Goal: Information Seeking & Learning: Learn about a topic

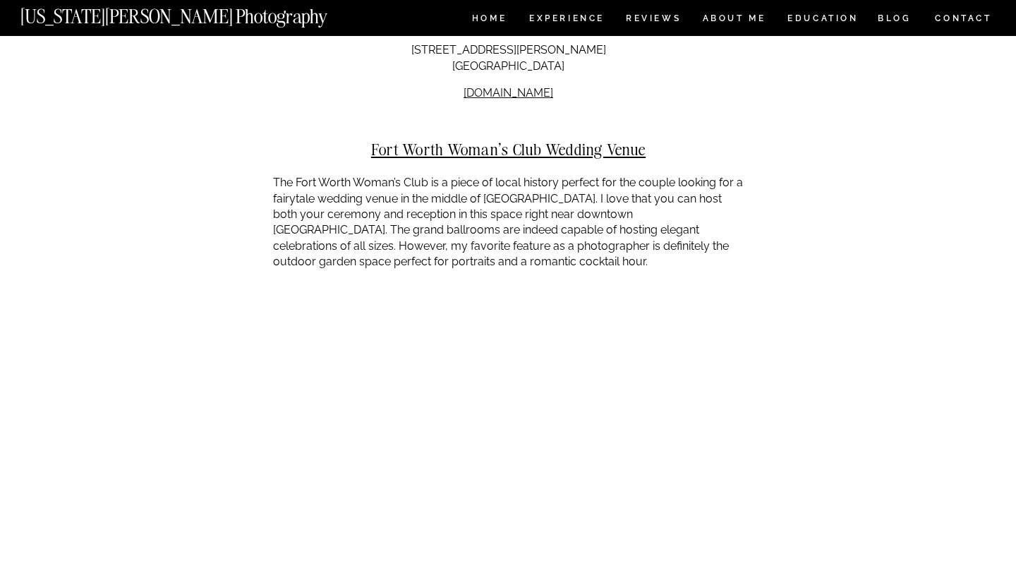
scroll to position [3957, 0]
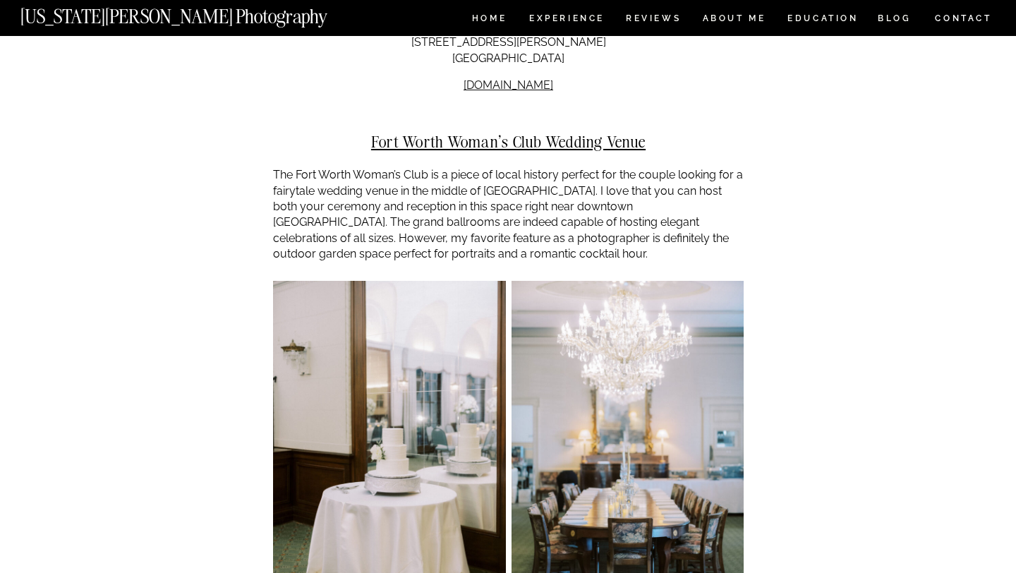
click at [502, 176] on p "The Fort Worth Woman’s Club is a piece of local history perfect for the couple …" at bounding box center [508, 214] width 471 height 95
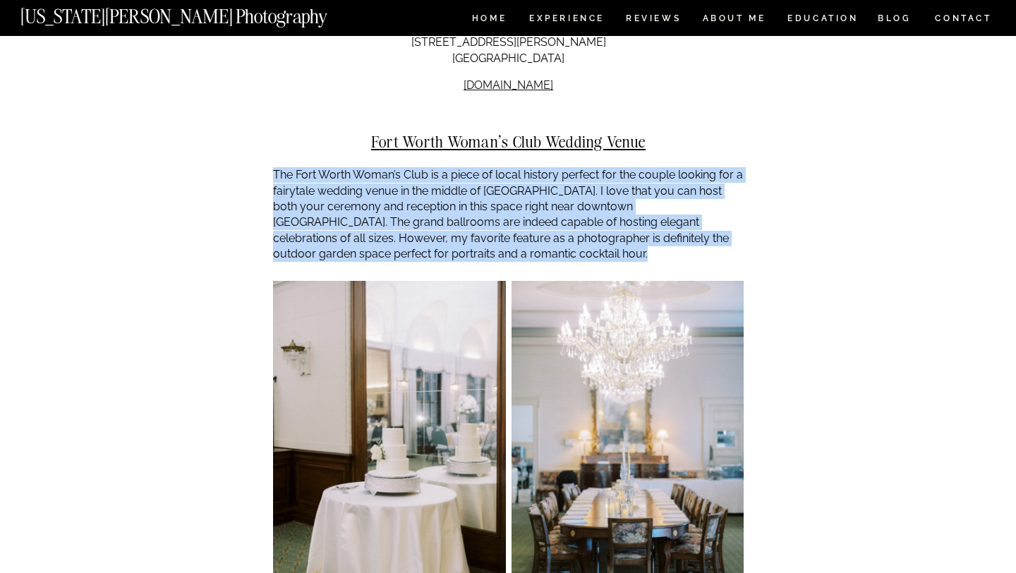
click at [502, 176] on p "The Fort Worth Woman’s Club is a piece of local history perfect for the couple …" at bounding box center [508, 214] width 471 height 95
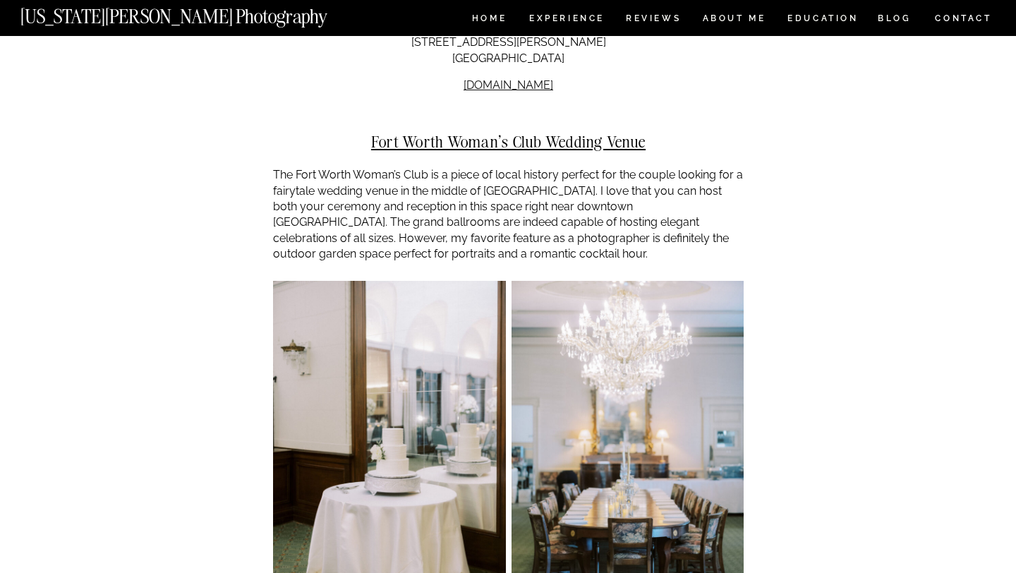
click at [504, 178] on p "The Fort Worth Woman’s Club is a piece of local history perfect for the couple …" at bounding box center [508, 214] width 471 height 95
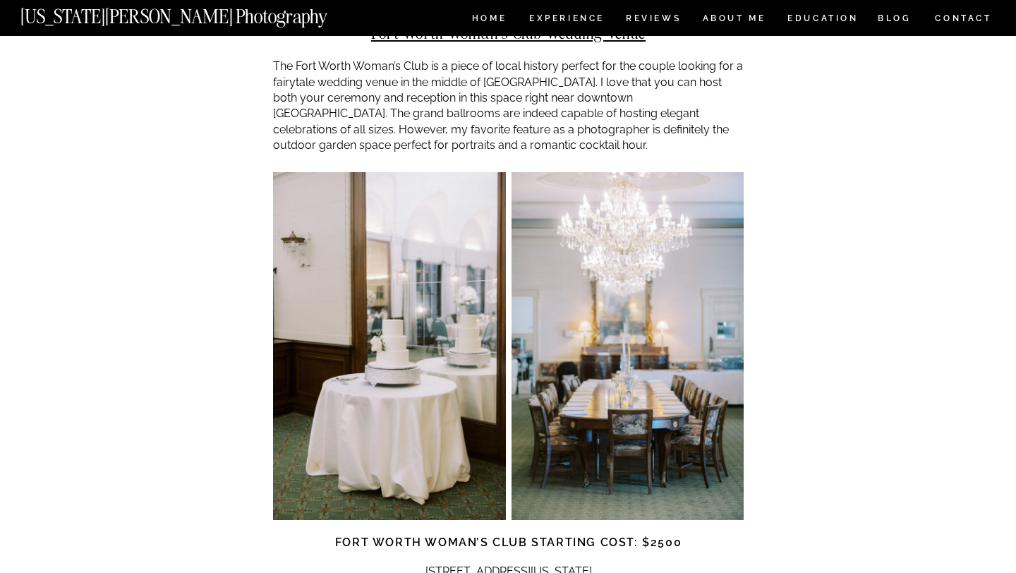
scroll to position [4136, 0]
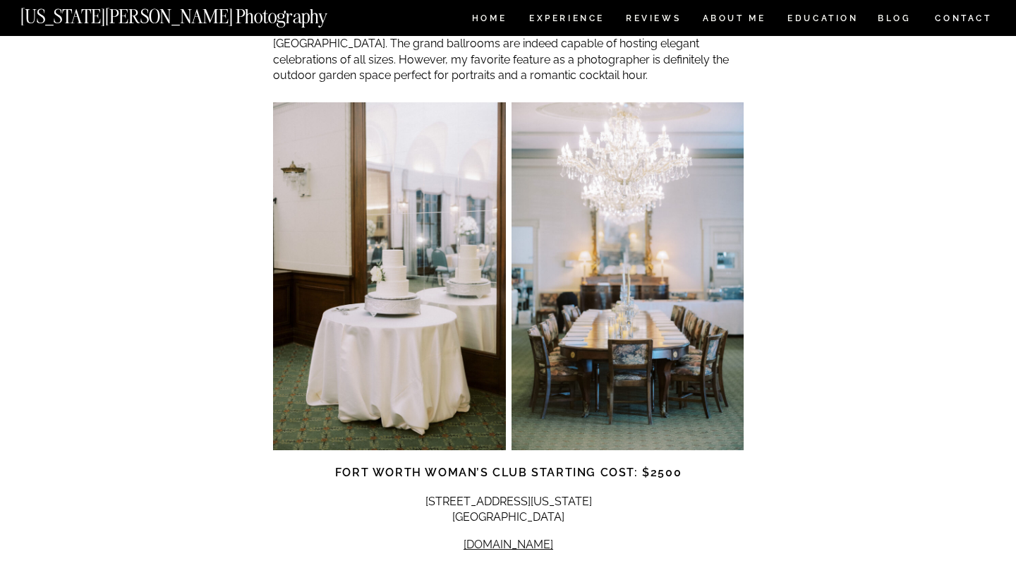
drag, startPoint x: 598, startPoint y: 483, endPoint x: 431, endPoint y: 484, distance: 167.2
click at [431, 537] on p "[DOMAIN_NAME]" at bounding box center [508, 545] width 471 height 16
click at [594, 537] on p "[DOMAIN_NAME]" at bounding box center [508, 545] width 471 height 16
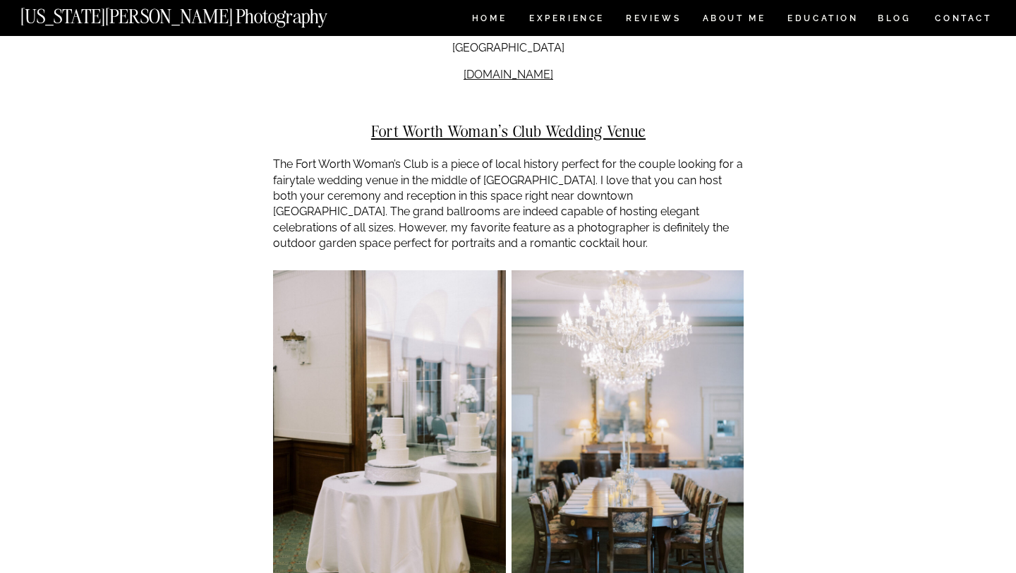
scroll to position [3969, 0]
click at [565, 167] on p "The Fort Worth Woman’s Club is a piece of local history perfect for the couple …" at bounding box center [508, 203] width 471 height 95
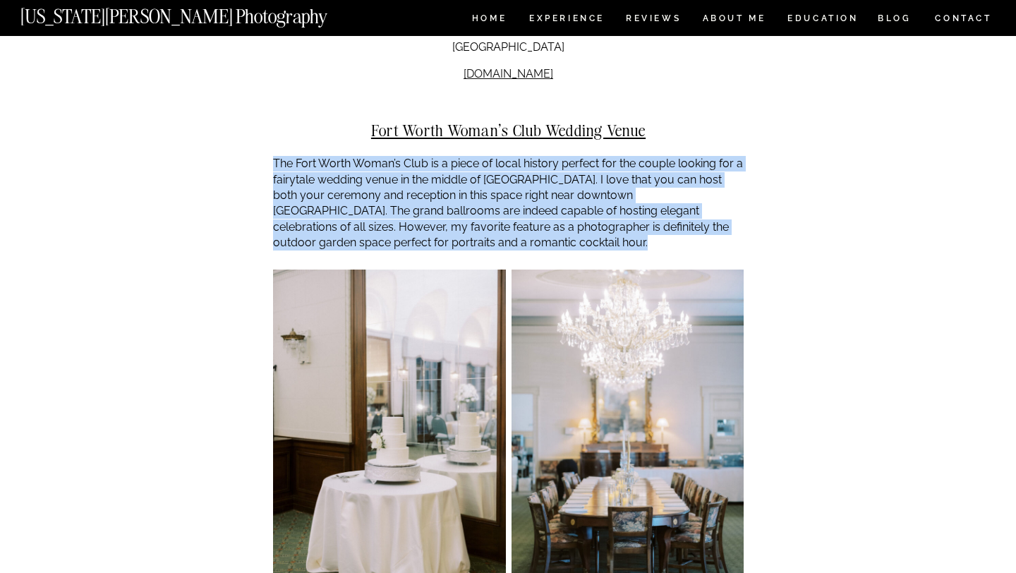
click at [565, 167] on p "The Fort Worth Woman’s Club is a piece of local history perfect for the couple …" at bounding box center [508, 203] width 471 height 95
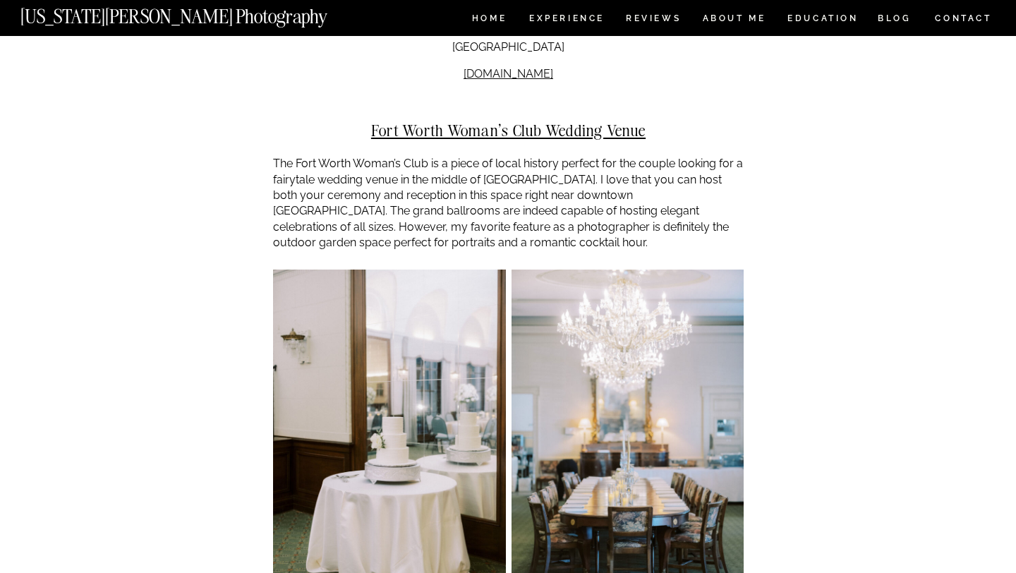
click at [555, 173] on p "The Fort Worth Woman’s Club is a piece of local history perfect for the couple …" at bounding box center [508, 203] width 471 height 95
click at [550, 169] on p "The Fort Worth Woman’s Club is a piece of local history perfect for the couple …" at bounding box center [508, 203] width 471 height 95
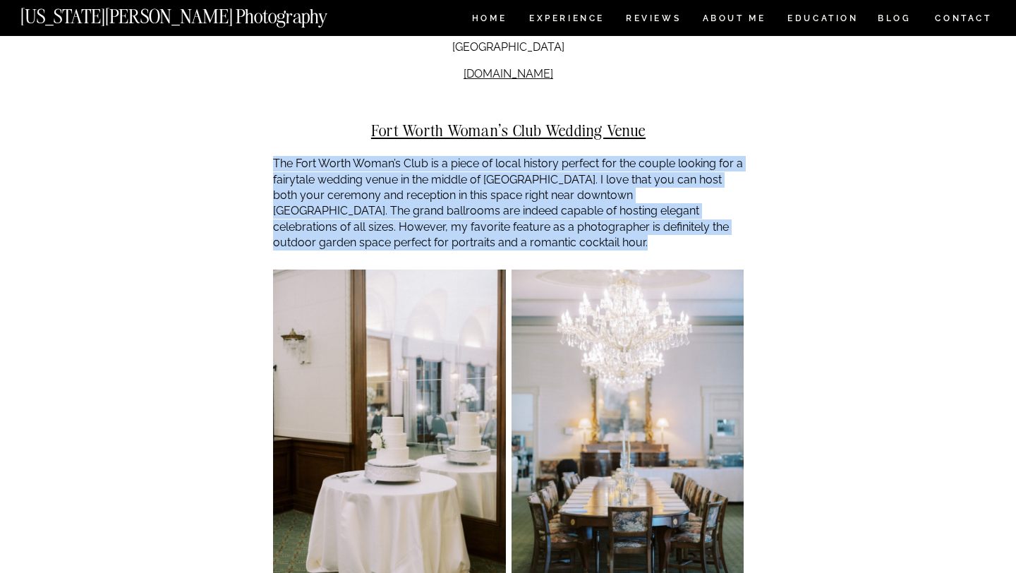
click at [550, 169] on p "The Fort Worth Woman’s Club is a piece of local history perfect for the couple …" at bounding box center [508, 203] width 471 height 95
click at [548, 170] on p "The Fort Worth Woman’s Club is a piece of local history perfect for the couple …" at bounding box center [508, 203] width 471 height 95
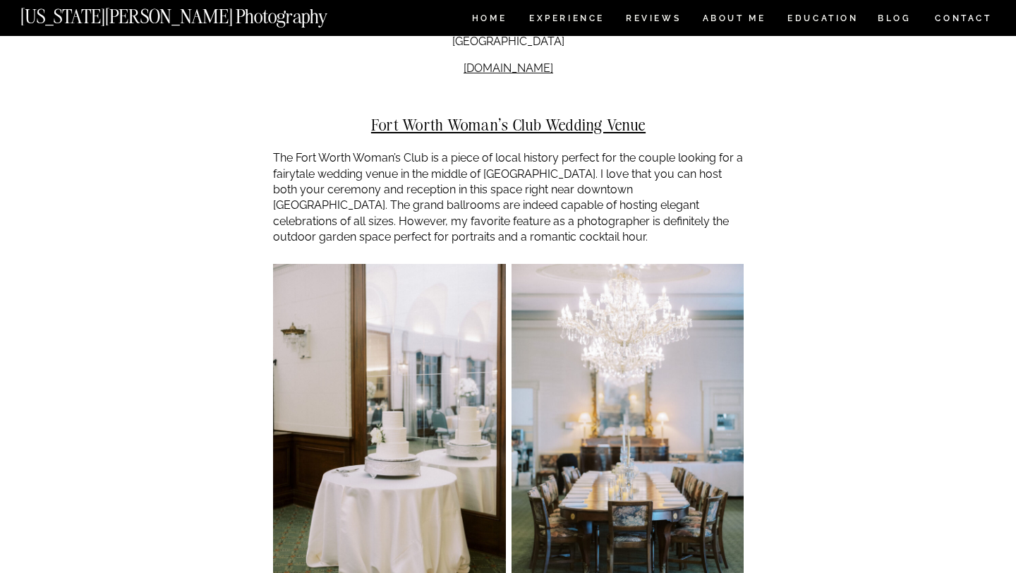
scroll to position [3976, 0]
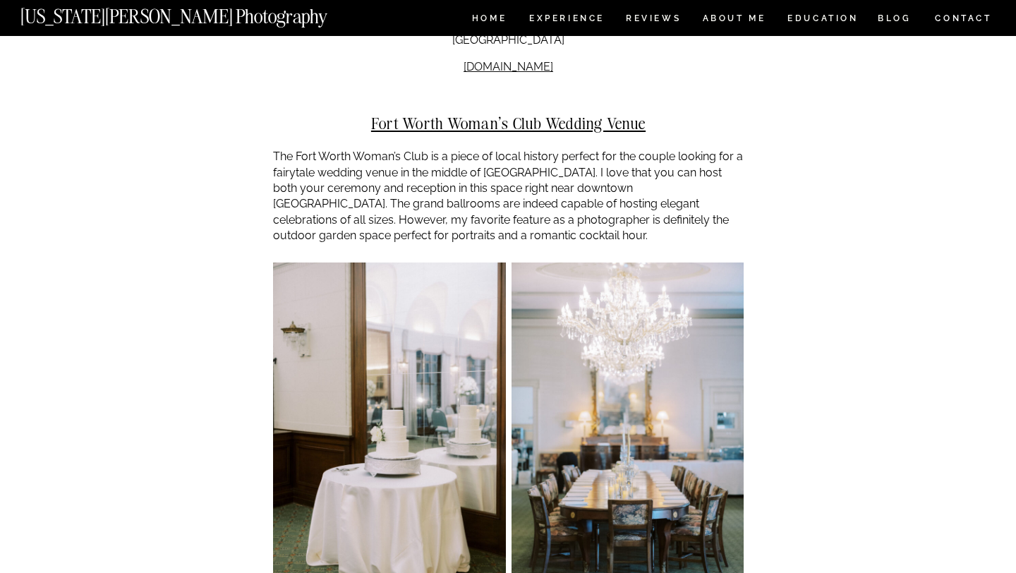
click at [535, 158] on p "The Fort Worth Woman’s Club is a piece of local history perfect for the couple …" at bounding box center [508, 196] width 471 height 95
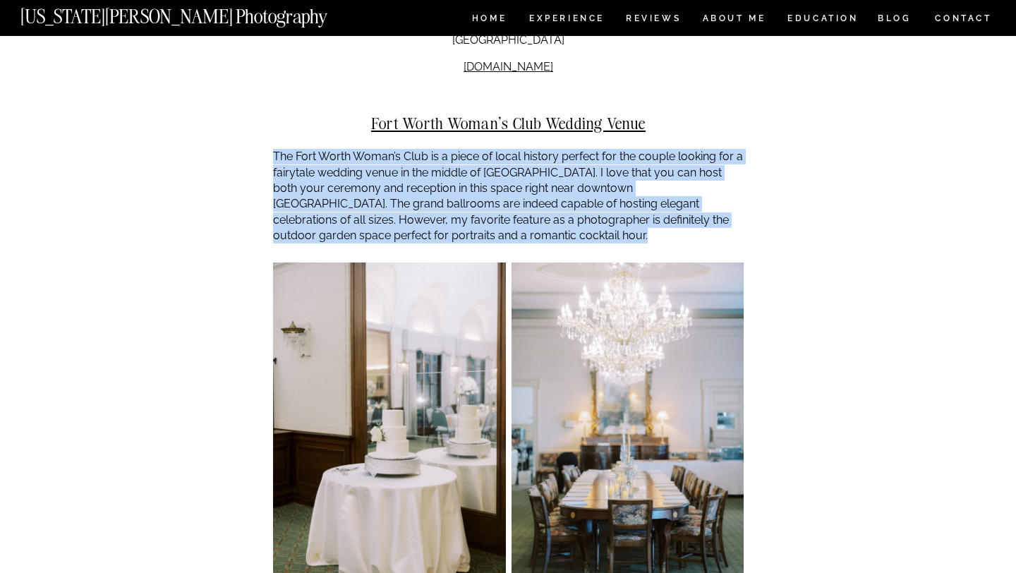
click at [535, 158] on p "The Fort Worth Woman’s Club is a piece of local history perfect for the couple …" at bounding box center [508, 196] width 471 height 95
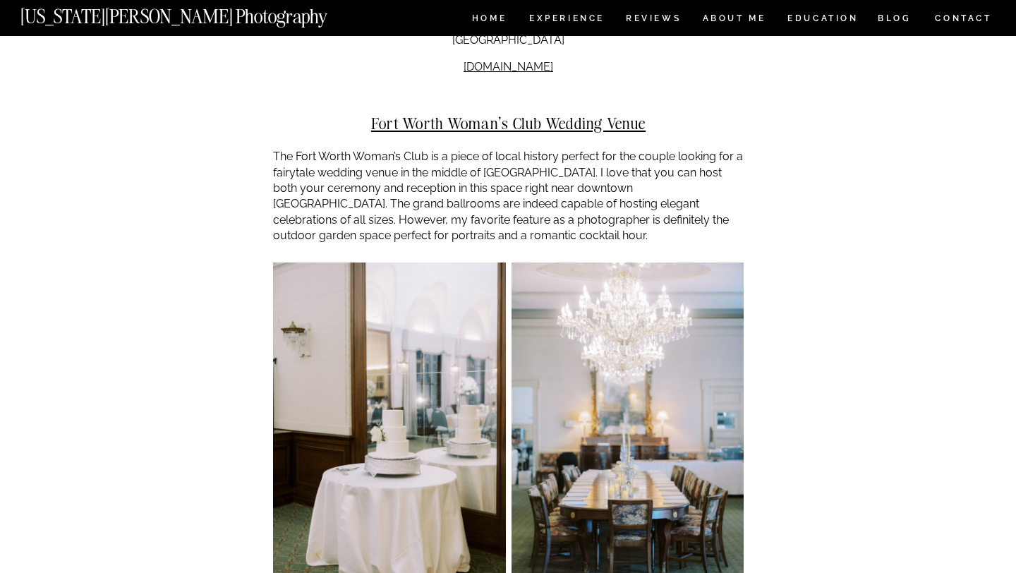
click at [540, 169] on p "The Fort Worth Woman’s Club is a piece of local history perfect for the couple …" at bounding box center [508, 196] width 471 height 95
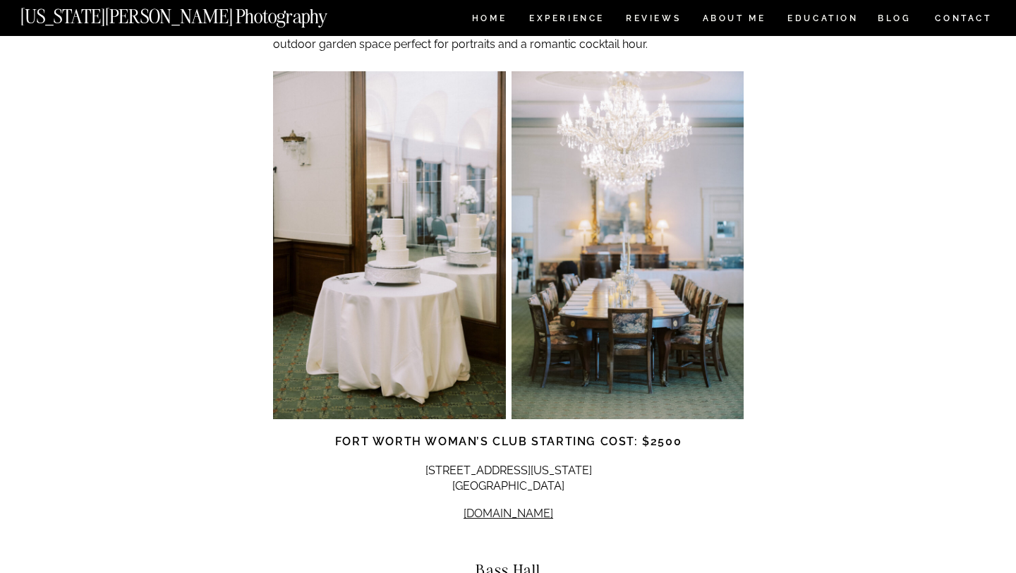
scroll to position [4173, 0]
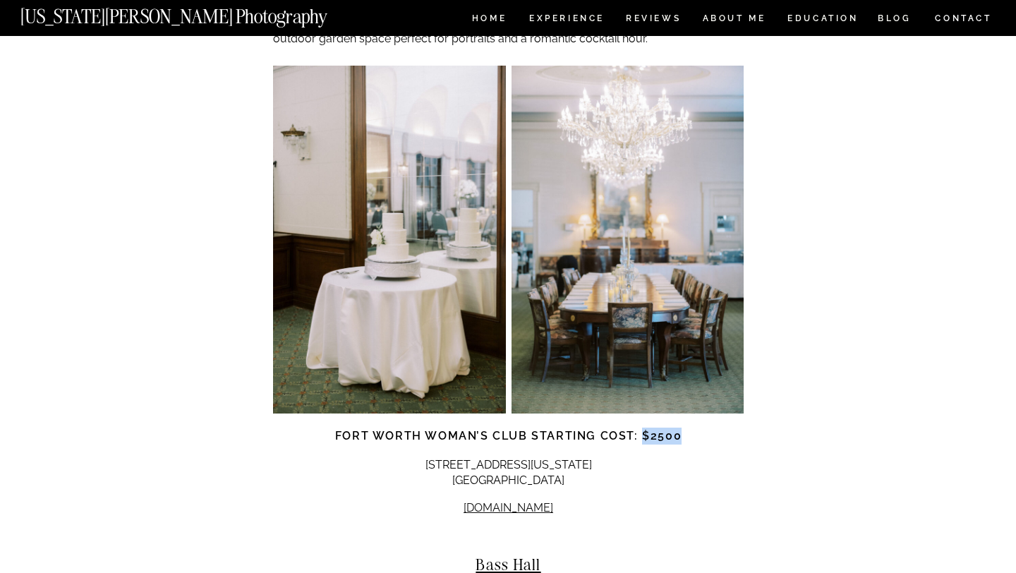
drag, startPoint x: 641, startPoint y: 371, endPoint x: 689, endPoint y: 372, distance: 47.3
click at [689, 428] on h3 "Fort Worth Woman’s Club starting cost: $2500" at bounding box center [508, 436] width 471 height 17
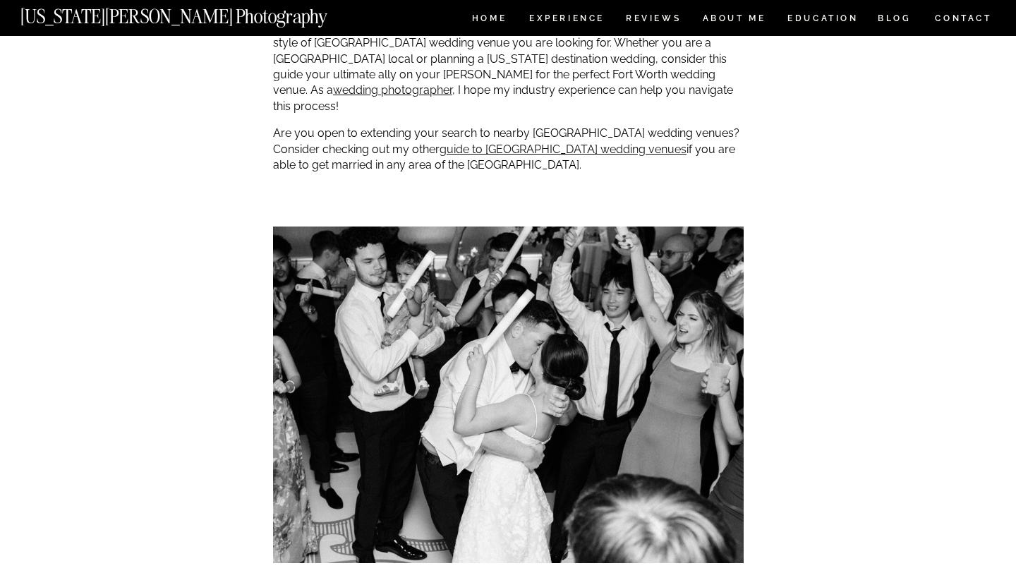
scroll to position [0, 0]
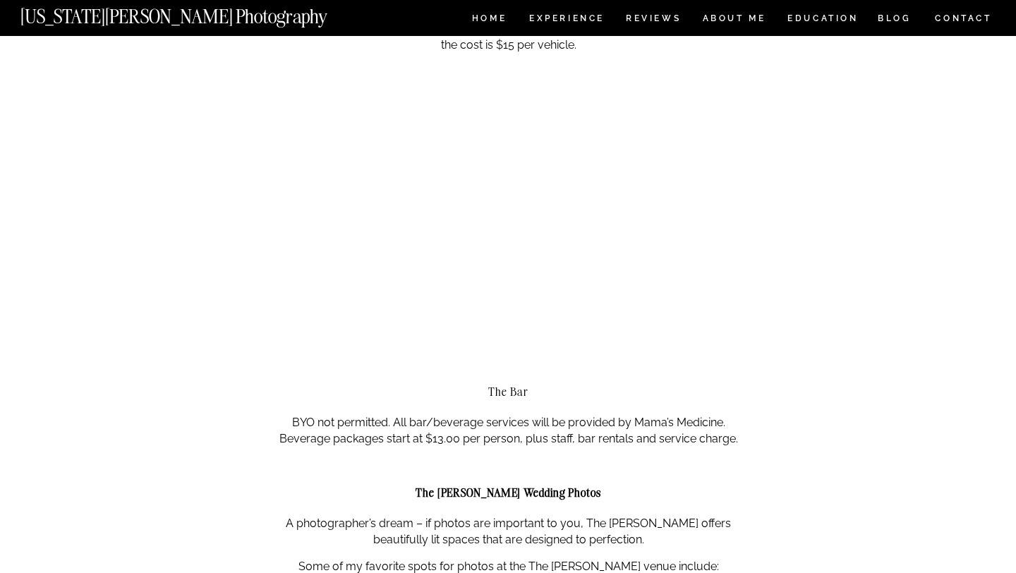
scroll to position [3582, 0]
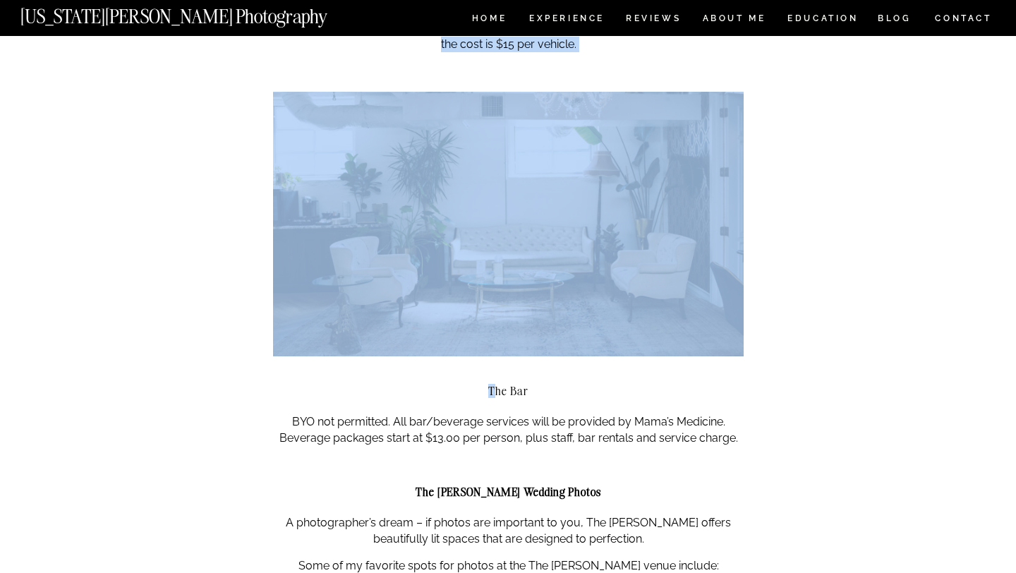
drag, startPoint x: 493, startPoint y: 372, endPoint x: 748, endPoint y: 432, distance: 261.7
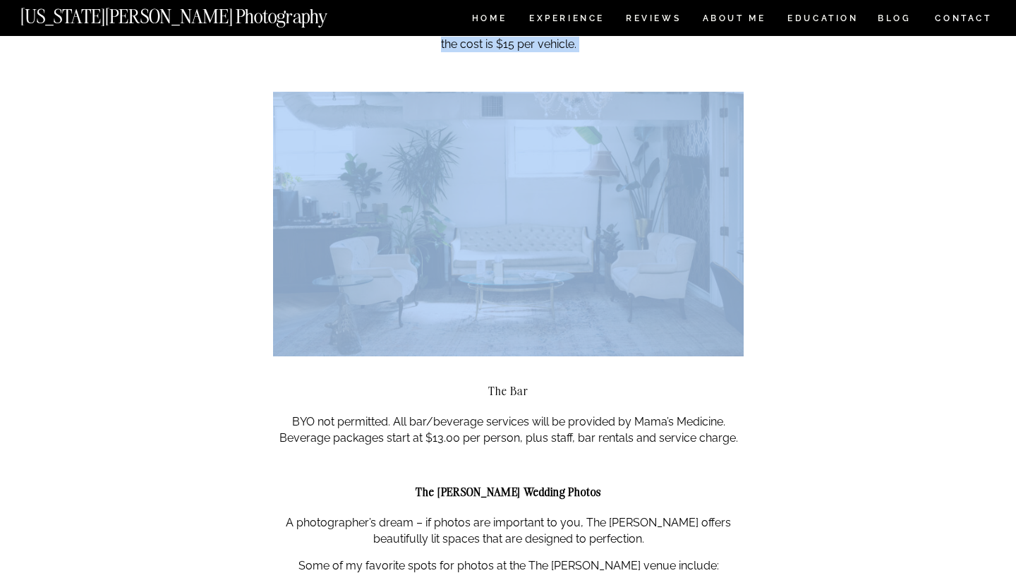
drag, startPoint x: 488, startPoint y: 375, endPoint x: 755, endPoint y: 433, distance: 273.0
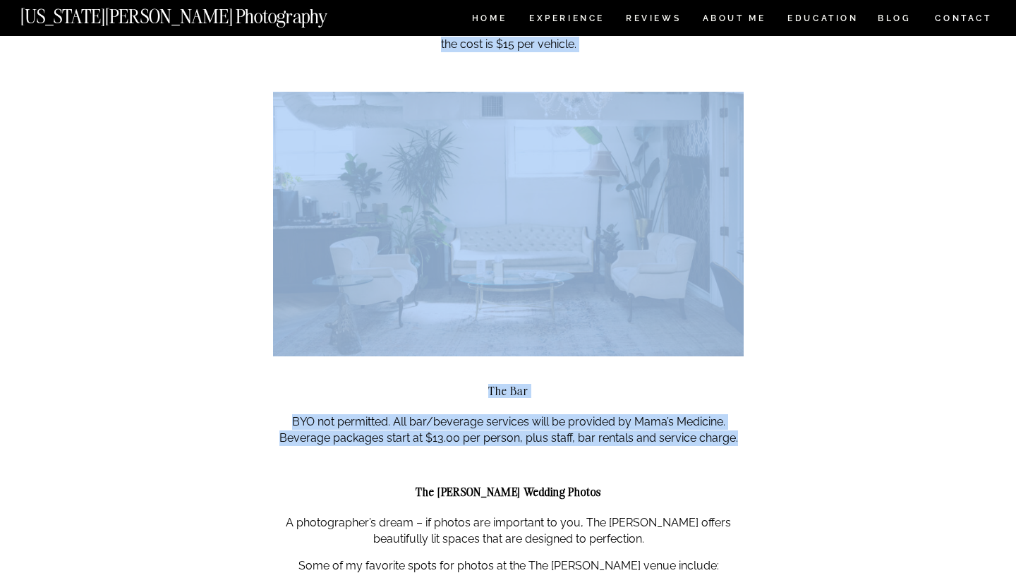
drag, startPoint x: 747, startPoint y: 422, endPoint x: 737, endPoint y: 425, distance: 10.3
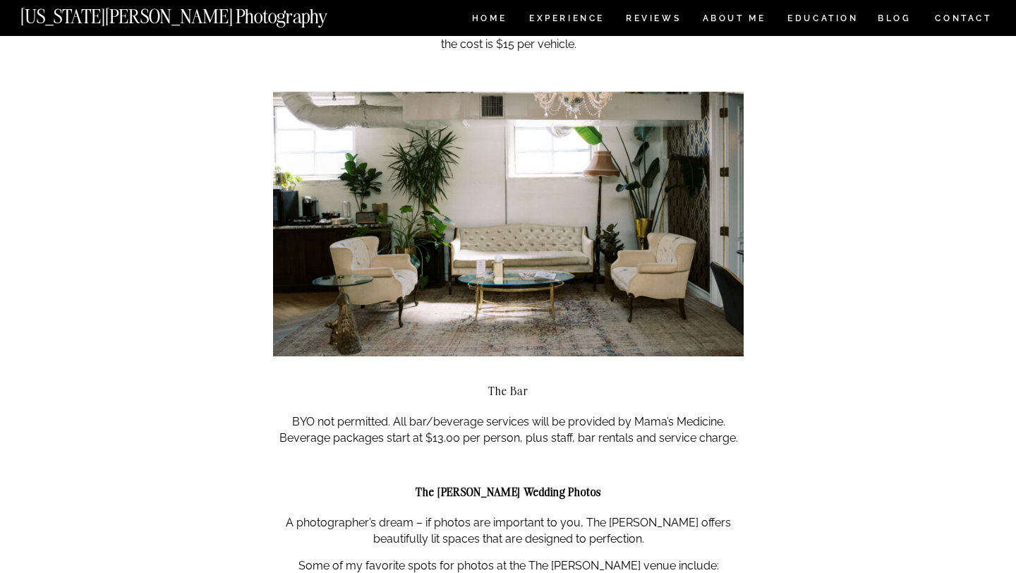
click at [737, 425] on p "BYO not permitted. All bar/beverage services will be provided by Mama’s Medicin…" at bounding box center [508, 430] width 471 height 32
click at [711, 418] on p "BYO not permitted. All bar/beverage services will be provided by Mama’s Medicin…" at bounding box center [508, 430] width 471 height 32
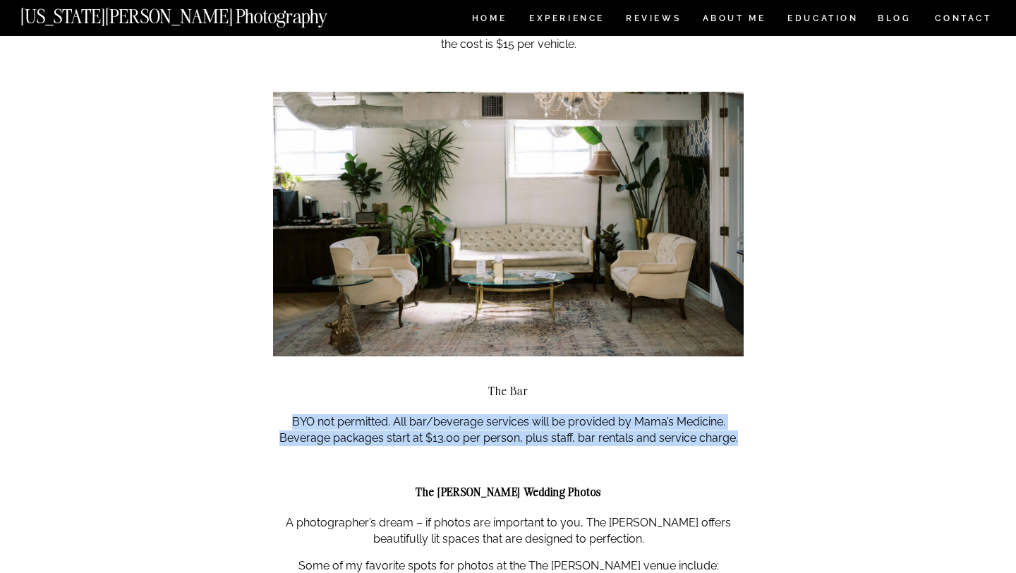
click at [711, 418] on p "BYO not permitted. All bar/beverage services will be provided by Mama’s Medicin…" at bounding box center [508, 430] width 471 height 32
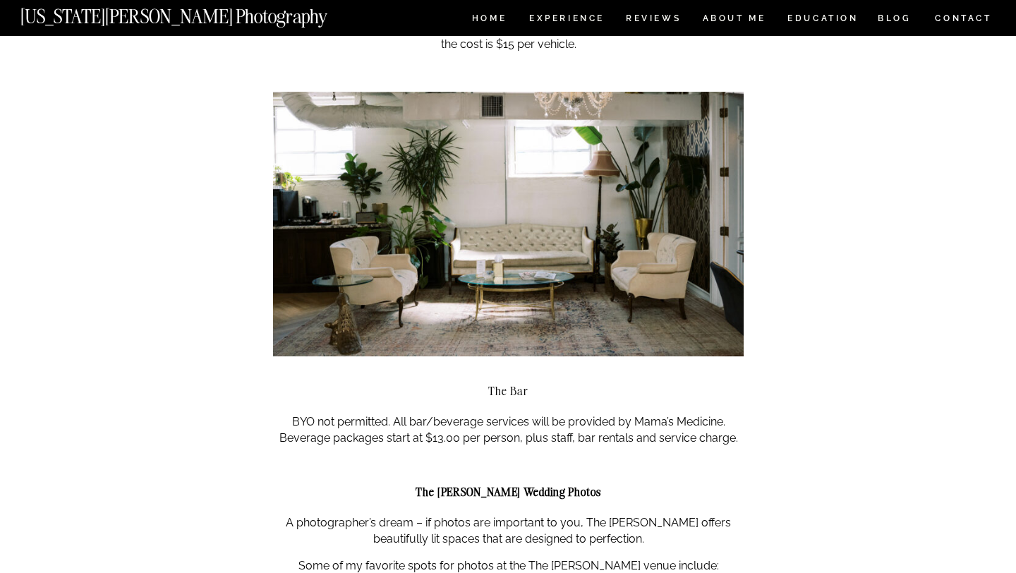
click at [733, 419] on p "BYO not permitted. All bar/beverage services will be provided by Mama’s Medicin…" at bounding box center [508, 430] width 471 height 32
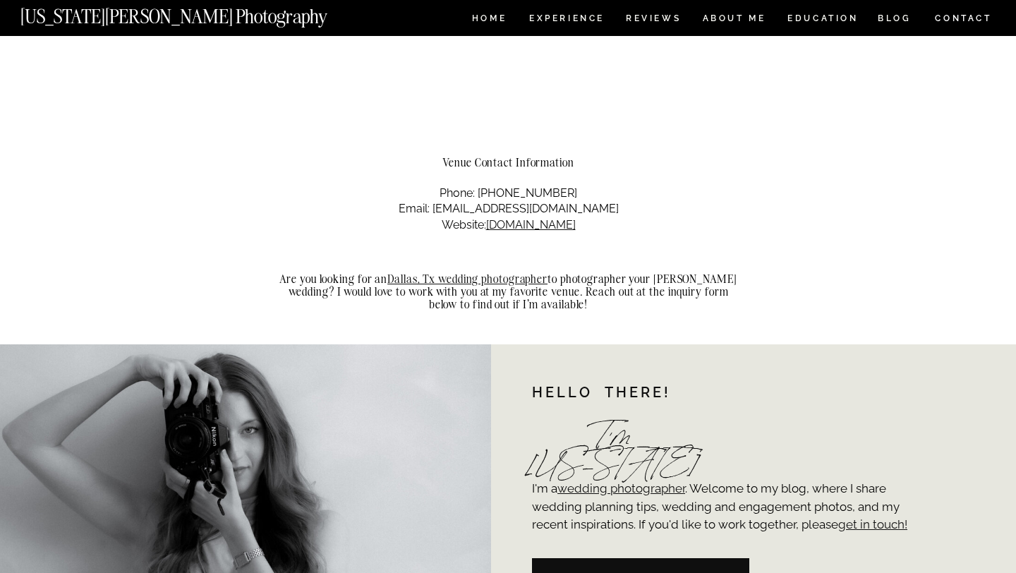
scroll to position [4920, 0]
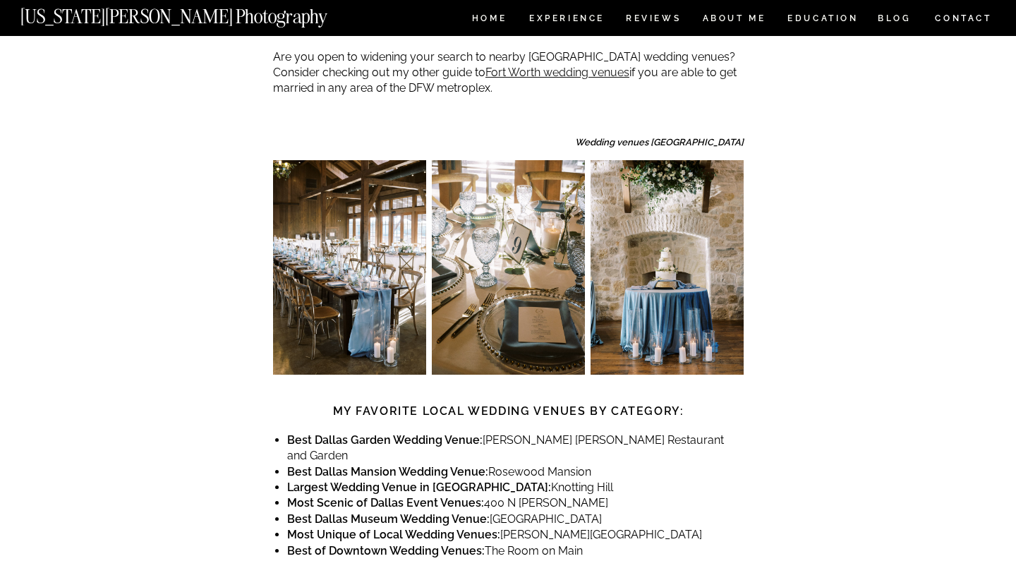
scroll to position [694, 0]
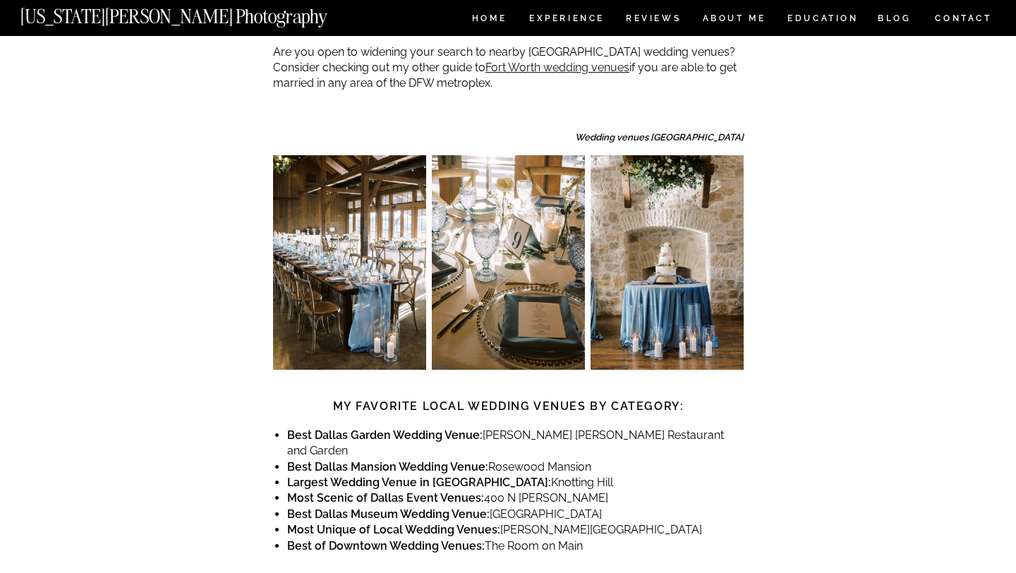
drag, startPoint x: 485, startPoint y: 386, endPoint x: 710, endPoint y: 408, distance: 225.4
click at [710, 428] on ul "Best Dallas Garden Wedding Venue: [PERSON_NAME][GEOGRAPHIC_DATA][PERSON_NAME] a…" at bounding box center [515, 491] width 456 height 126
click at [644, 459] on li "Best Dallas Mansion Wedding Venue: Rosewood Mansion" at bounding box center [515, 467] width 456 height 16
click at [521, 475] on li "Largest Wedding Venue in Dallas: Knotting Hill" at bounding box center [515, 483] width 456 height 16
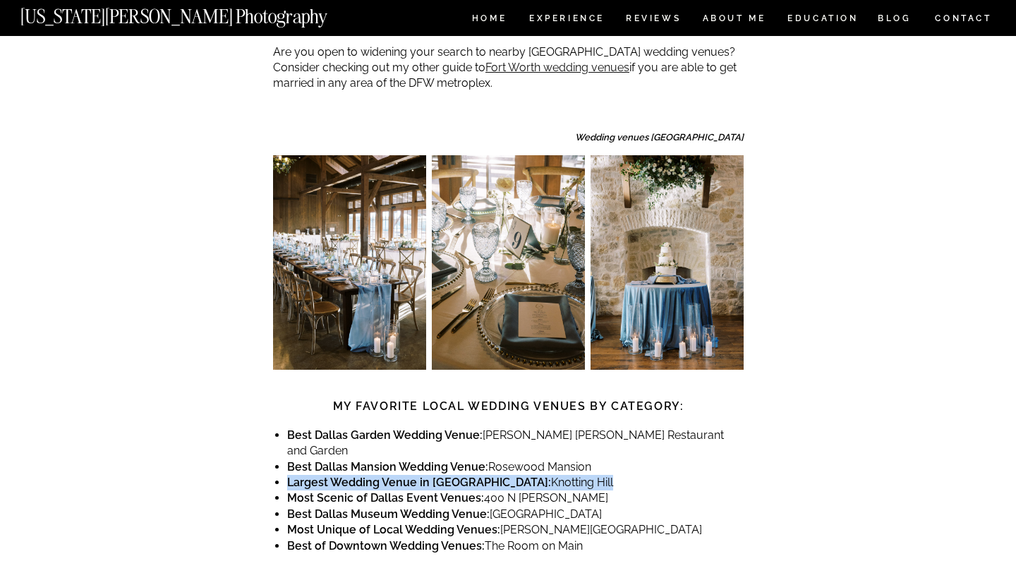
click at [521, 475] on li "Largest Wedding Venue in Dallas: Knotting Hill" at bounding box center [515, 483] width 456 height 16
click at [543, 475] on li "Largest Wedding Venue in Dallas: Knotting Hill" at bounding box center [515, 483] width 456 height 16
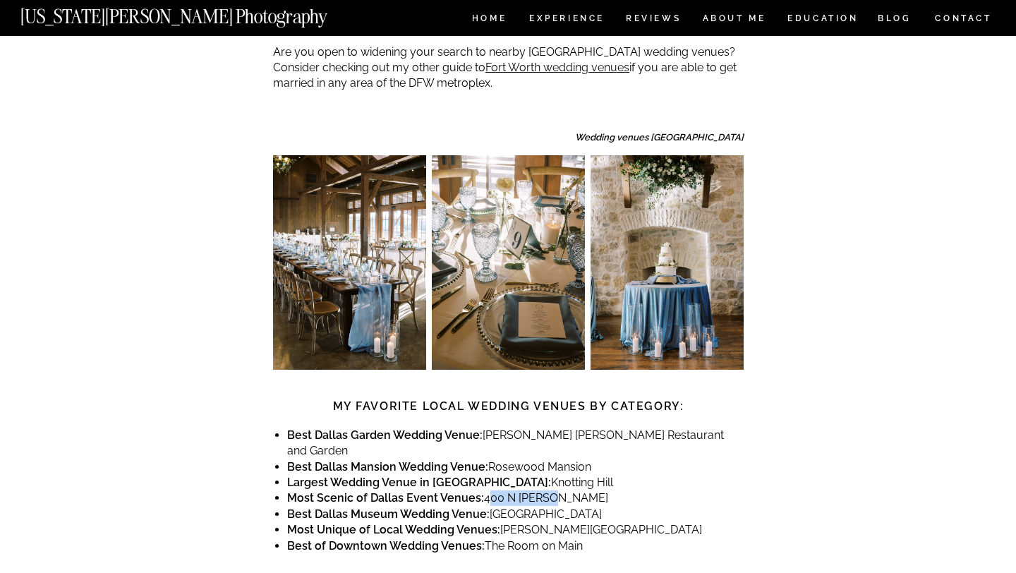
drag, startPoint x: 483, startPoint y: 435, endPoint x: 562, endPoint y: 436, distance: 79.0
click at [562, 490] on li "Most Scenic of Dallas Event Venues: 400 N Ervay" at bounding box center [515, 498] width 456 height 16
drag, startPoint x: 489, startPoint y: 449, endPoint x: 667, endPoint y: 482, distance: 180.9
click at [667, 482] on ul "Best Dallas Garden Wedding Venue: Marie Gabrielle Restaurant and Garden Best Da…" at bounding box center [515, 491] width 456 height 126
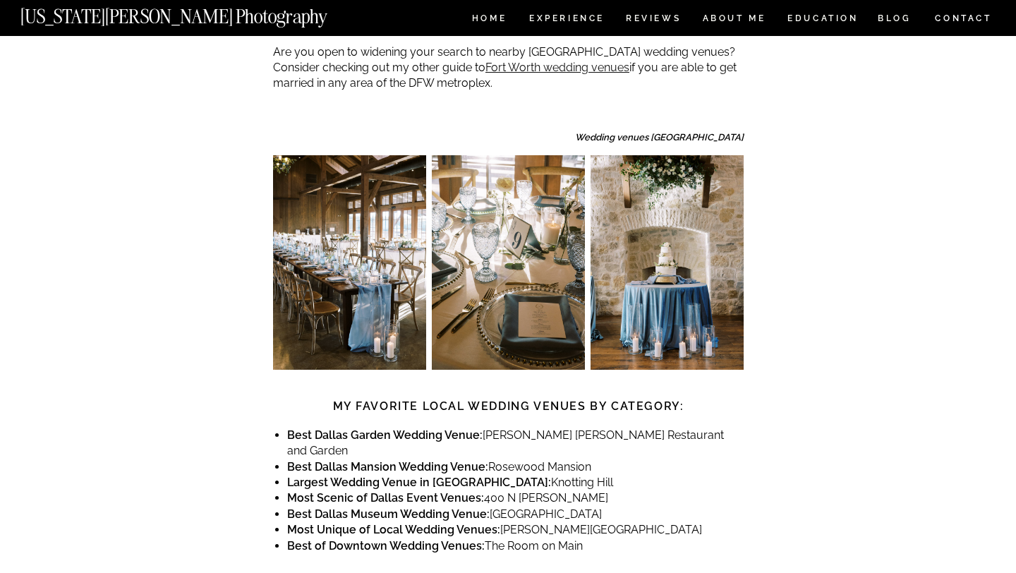
click at [674, 538] on li "Best of Downtown Wedding Venues: The Room on Main" at bounding box center [515, 546] width 456 height 16
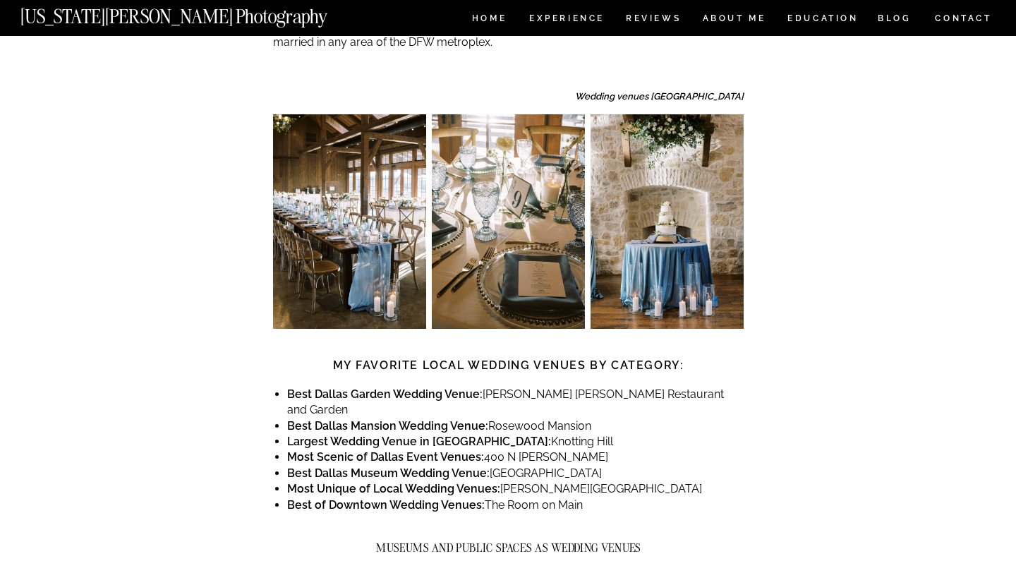
scroll to position [736, 0]
drag, startPoint x: 500, startPoint y: 425, endPoint x: 650, endPoint y: 430, distance: 150.4
click at [650, 480] on li "Most Unique of Local Wedding Venues: Meyerson Symphony Center" at bounding box center [515, 488] width 456 height 16
copy li "Meyerson Symphony Center"
drag, startPoint x: 484, startPoint y: 440, endPoint x: 593, endPoint y: 444, distance: 108.7
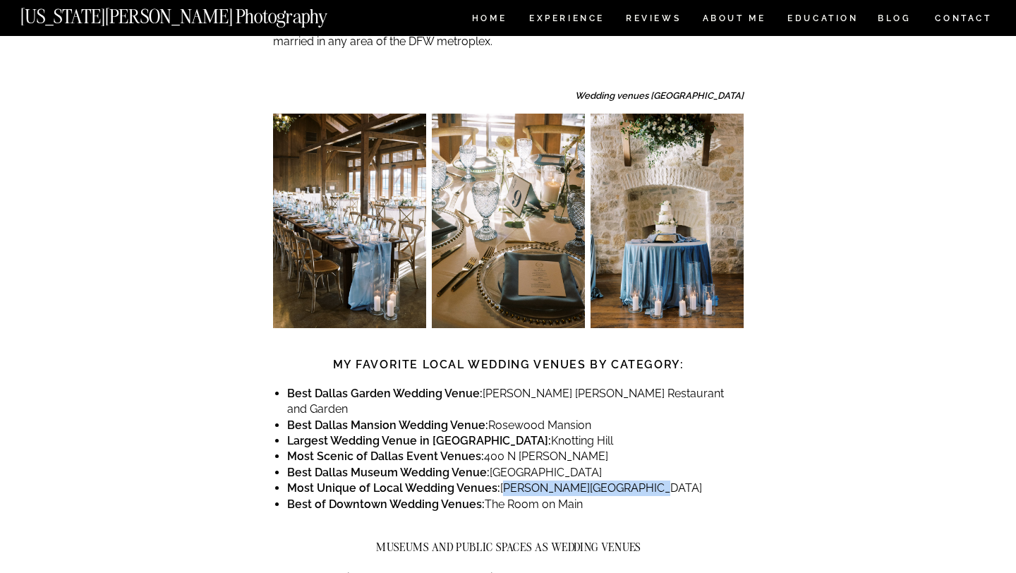
click at [593, 497] on li "Best of Downtown Wedding Venues: The Room on Main" at bounding box center [515, 505] width 456 height 16
drag, startPoint x: 489, startPoint y: 361, endPoint x: 625, endPoint y: 368, distance: 136.4
click at [625, 418] on li "Best Dallas Mansion Wedding Venue: Rosewood Mansion" at bounding box center [515, 426] width 456 height 16
click at [583, 449] on li "Most Scenic of Dallas Event Venues: 400 N Ervay" at bounding box center [515, 457] width 456 height 16
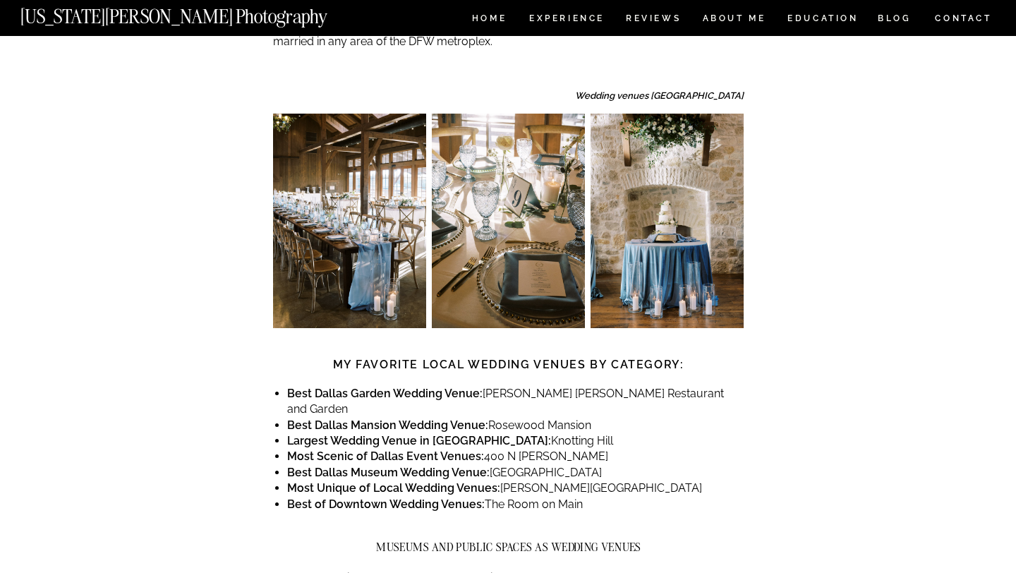
drag, startPoint x: 468, startPoint y: 375, endPoint x: 564, endPoint y: 376, distance: 95.3
click at [564, 433] on li "Largest Wedding Venue in Dallas: Knotting Hill" at bounding box center [515, 441] width 456 height 16
click at [533, 449] on li "Most Scenic of Dallas Event Venues: 400 N Ervay" at bounding box center [515, 457] width 456 height 16
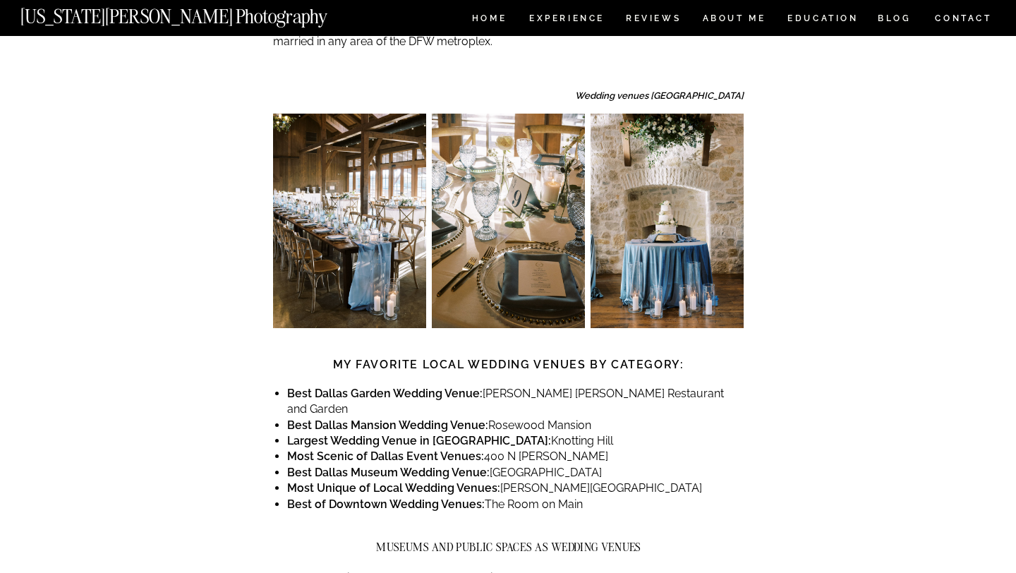
click at [552, 449] on li "Most Scenic of Dallas Event Venues: 400 N Ervay" at bounding box center [515, 457] width 456 height 16
drag, startPoint x: 552, startPoint y: 389, endPoint x: 491, endPoint y: 391, distance: 61.4
click at [491, 449] on li "Most Scenic of Dallas Event Venues: 400 N Ervay" at bounding box center [515, 457] width 456 height 16
click at [484, 449] on li "Most Scenic of Dallas Event Venues: 400 N Ervay" at bounding box center [515, 457] width 456 height 16
drag, startPoint x: 483, startPoint y: 392, endPoint x: 559, endPoint y: 395, distance: 76.2
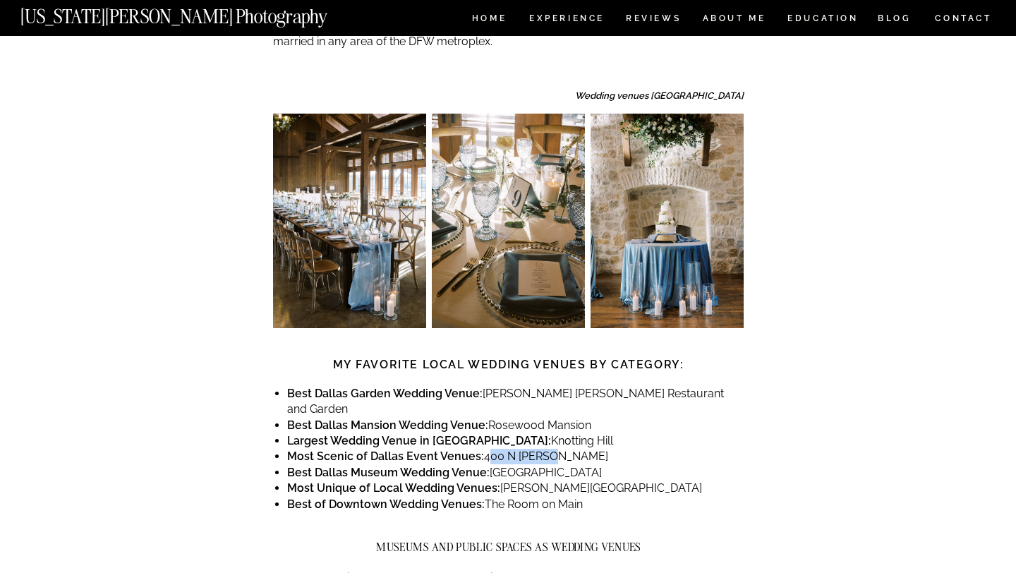
click at [559, 449] on li "Most Scenic of Dallas Event Venues: 400 N Ervay" at bounding box center [515, 457] width 456 height 16
copy li "400 N Ervay"
